Goal: Navigation & Orientation: Find specific page/section

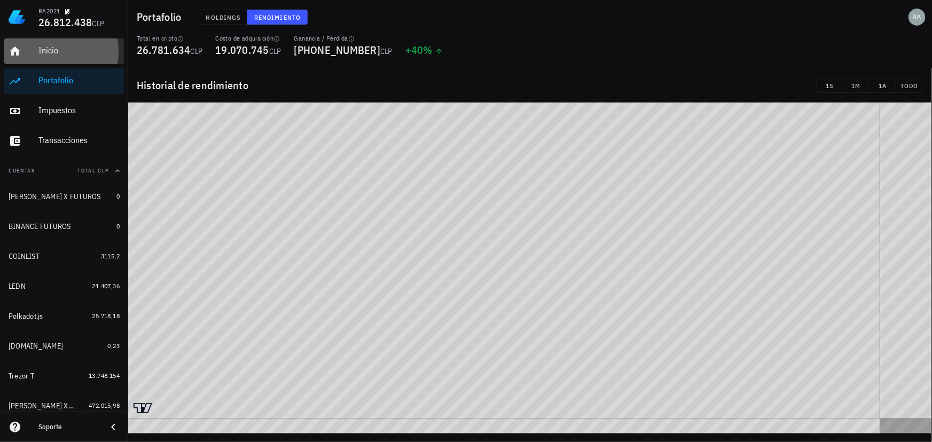
click at [55, 48] on div "Inicio" at bounding box center [78, 50] width 81 height 10
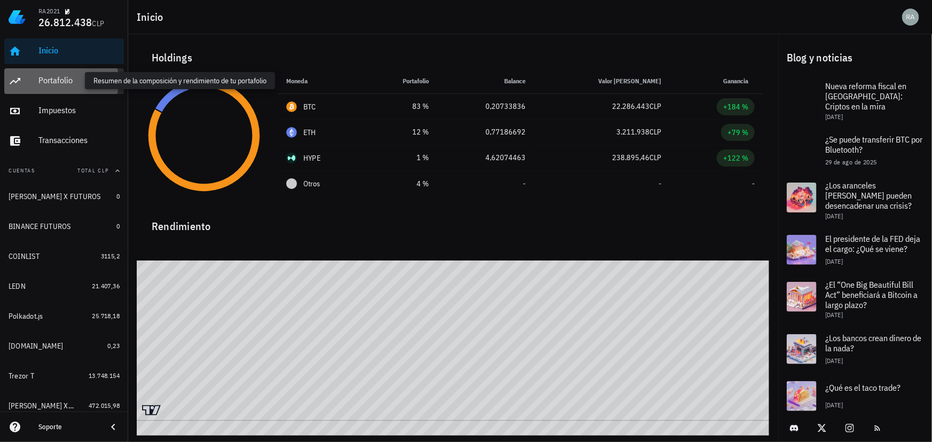
click at [50, 80] on div "Portafolio" at bounding box center [78, 80] width 81 height 10
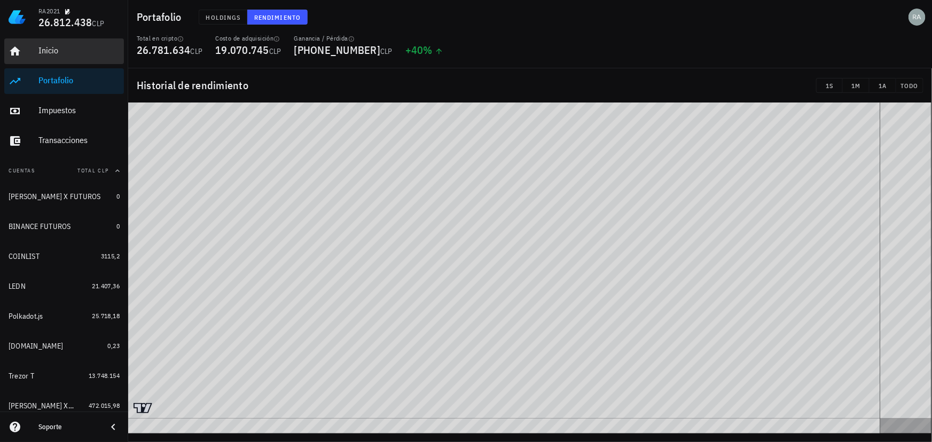
click at [60, 51] on div "Inicio" at bounding box center [78, 50] width 81 height 10
